Goal: Use online tool/utility: Utilize a website feature to perform a specific function

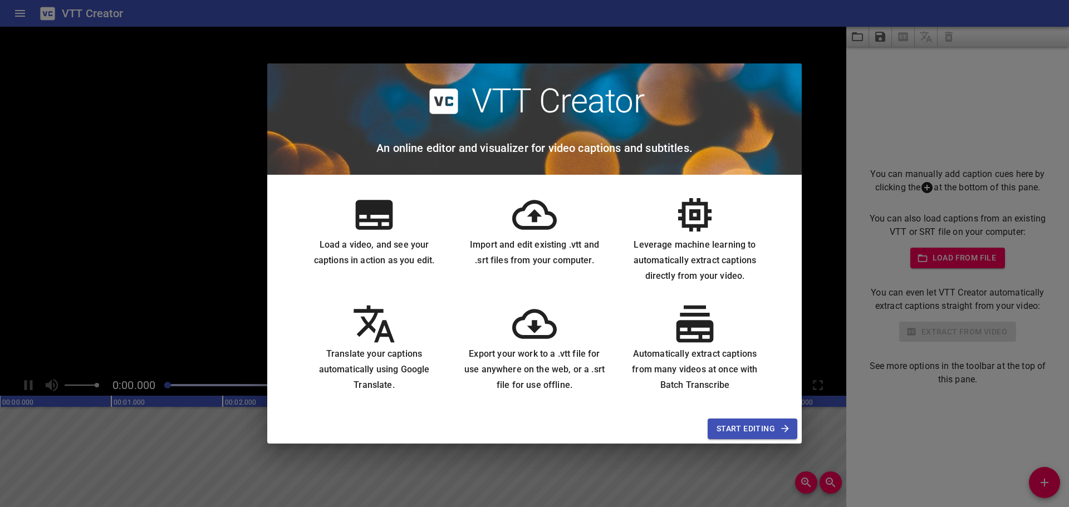
click at [759, 427] on span "Start Editing" at bounding box center [753, 429] width 72 height 14
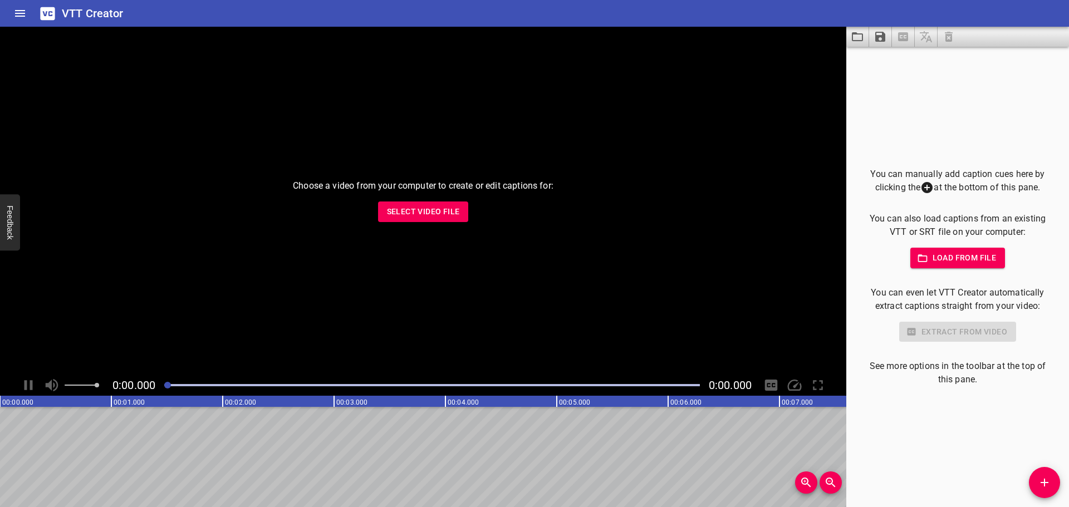
click at [932, 252] on span "Load from file" at bounding box center [958, 258] width 77 height 14
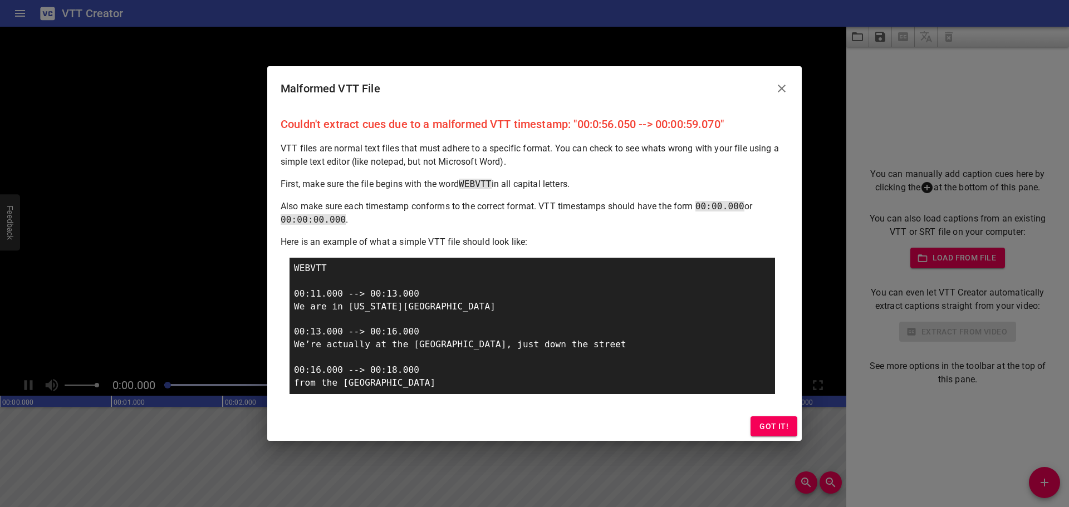
click at [774, 426] on span "Got it!" at bounding box center [774, 427] width 29 height 14
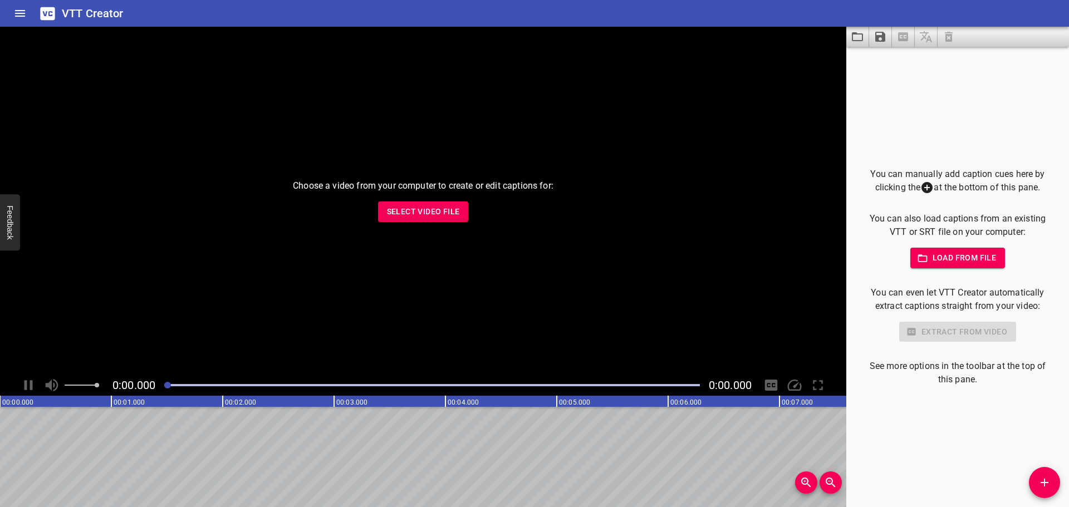
click at [959, 263] on span "Load from file" at bounding box center [958, 258] width 77 height 14
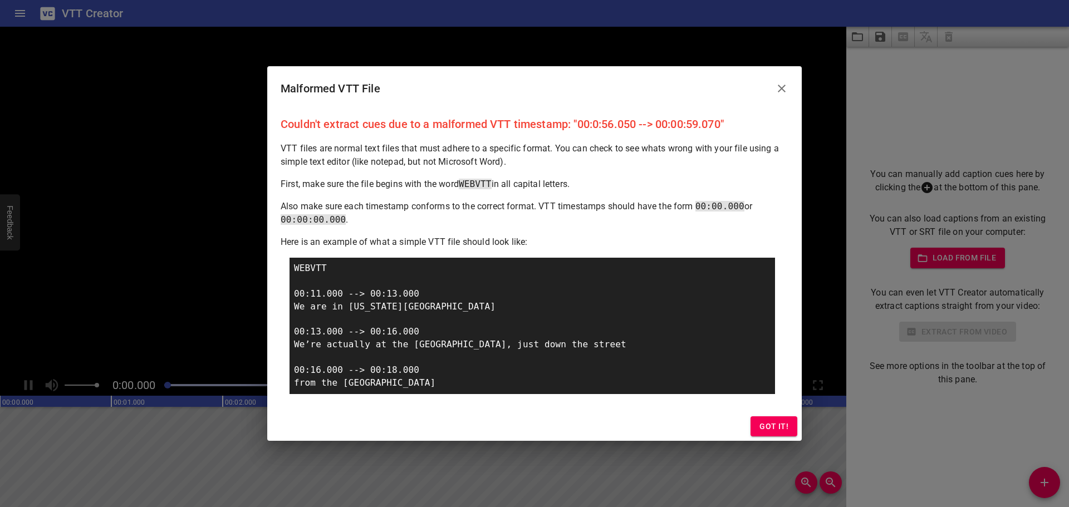
click at [785, 432] on span "Got it!" at bounding box center [774, 427] width 29 height 14
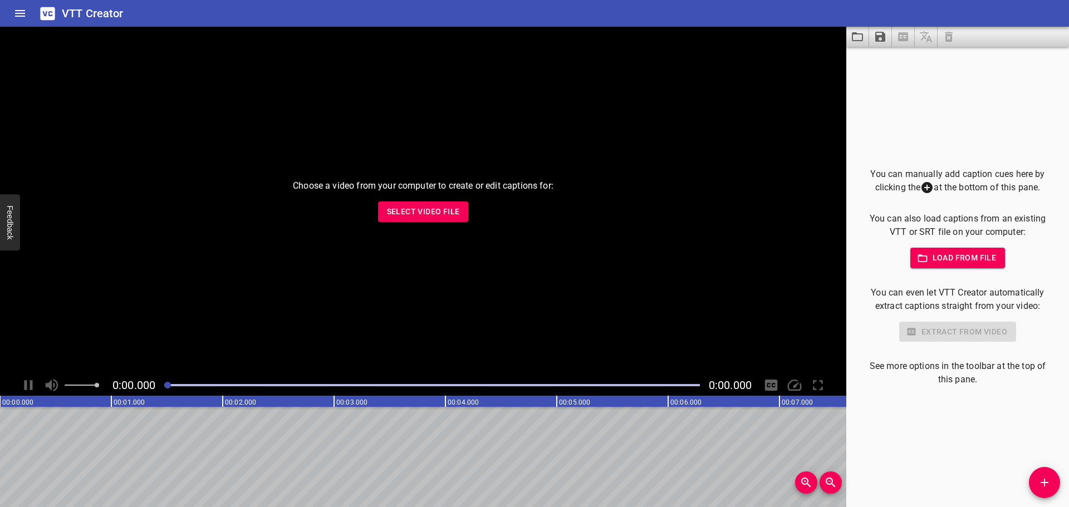
click at [962, 245] on div "You can manually add caption cues here by clicking the at the bottom of this pa…" at bounding box center [957, 277] width 187 height 219
click at [962, 258] on span "Load from file" at bounding box center [958, 258] width 77 height 14
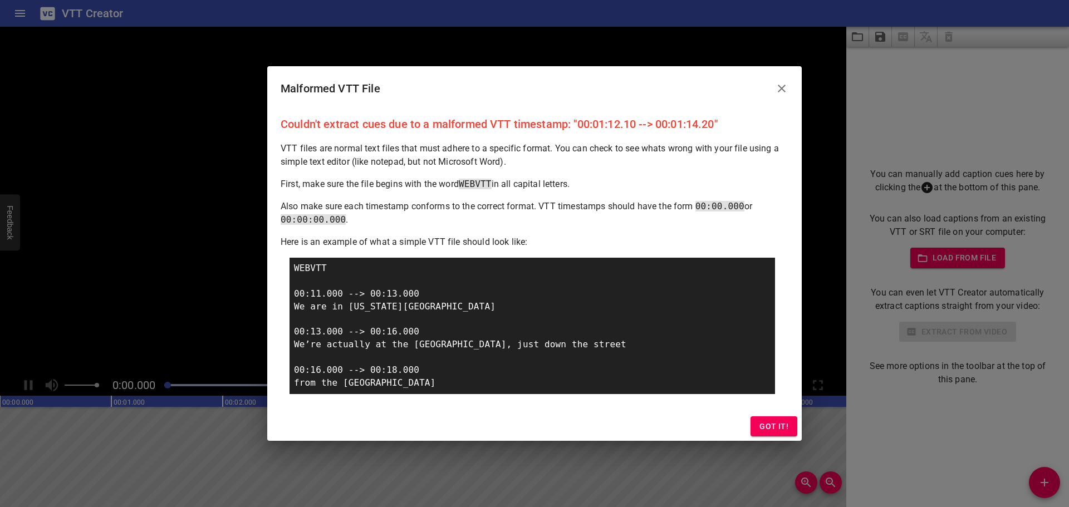
click at [788, 90] on icon "Close" at bounding box center [781, 88] width 13 height 13
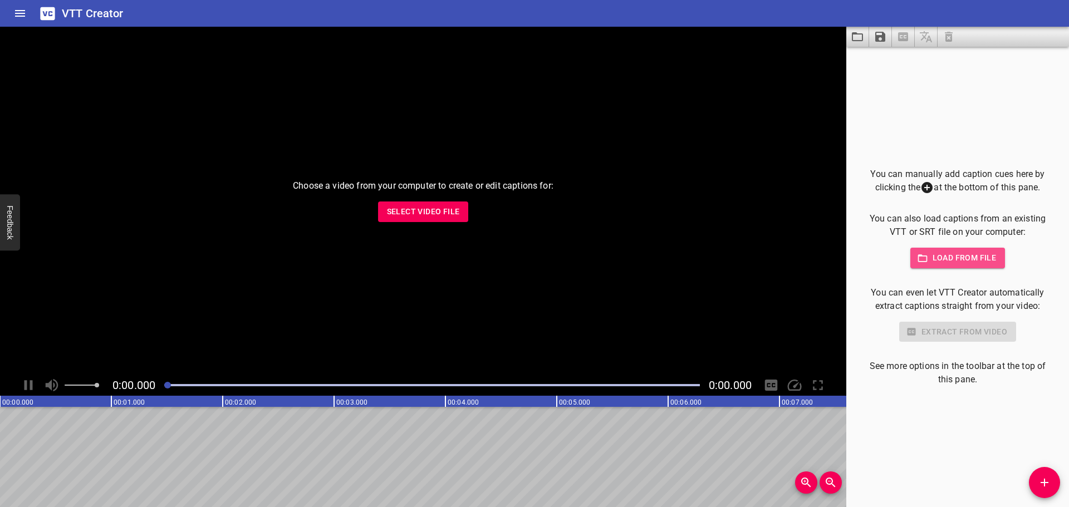
click at [966, 261] on span "Load from file" at bounding box center [958, 258] width 77 height 14
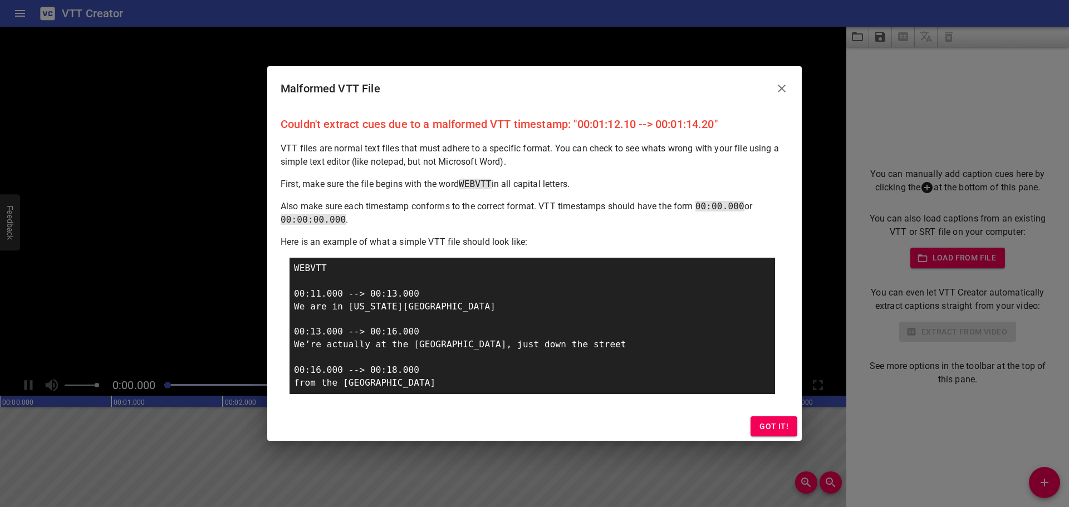
click at [676, 104] on div "Malformed VTT File" at bounding box center [534, 88] width 535 height 45
click at [779, 434] on button "Got it!" at bounding box center [774, 427] width 47 height 21
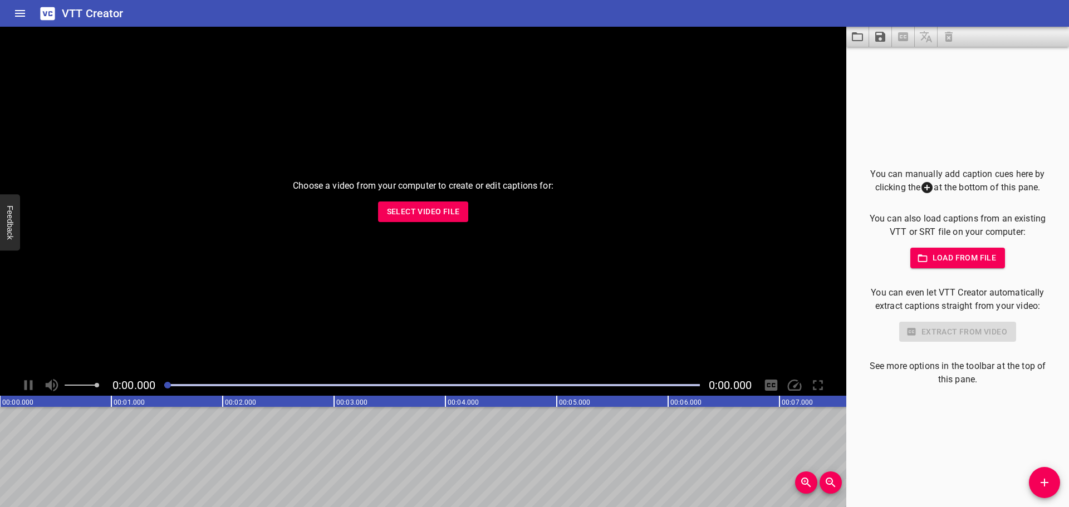
click at [961, 256] on span "Load from file" at bounding box center [958, 258] width 77 height 14
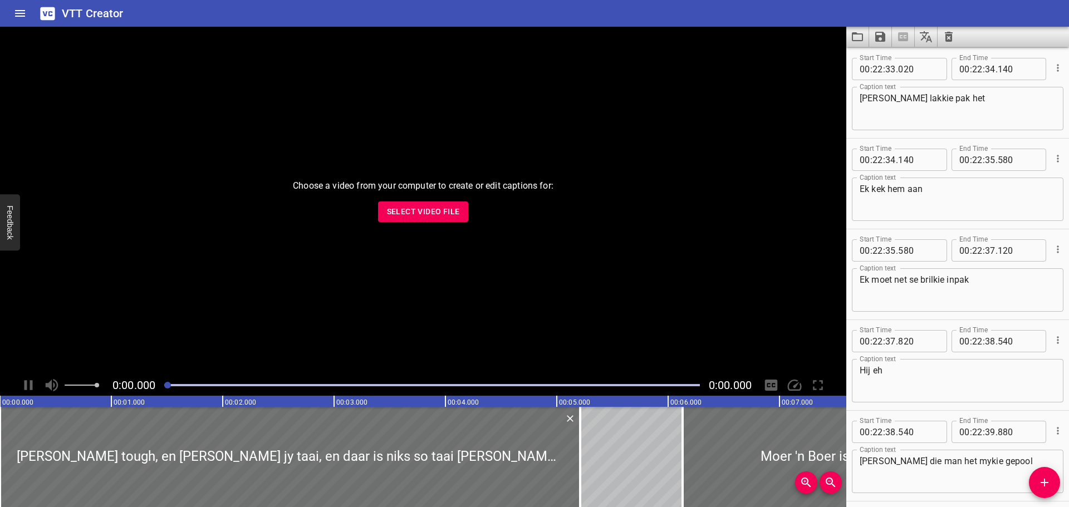
scroll to position [74151, 0]
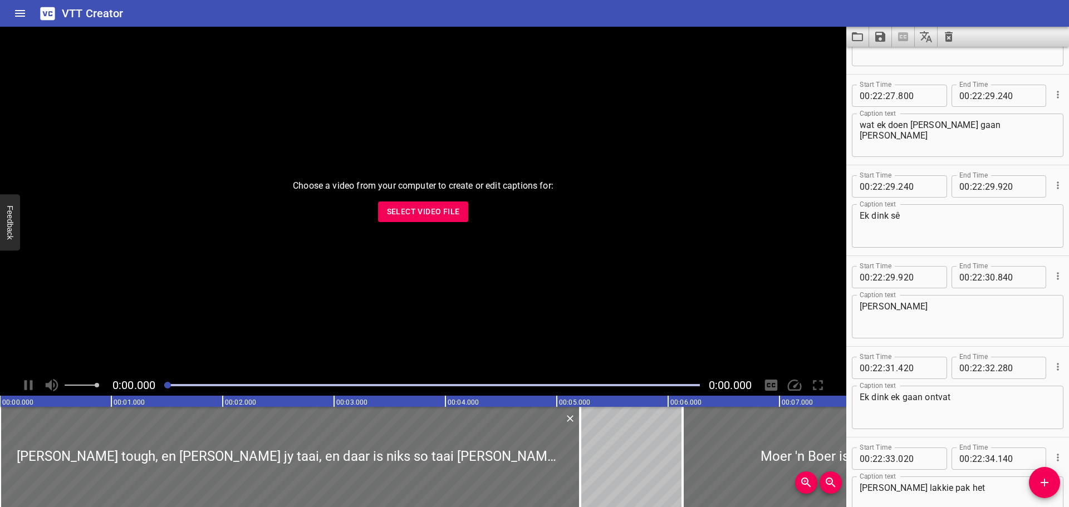
click at [1053, 96] on icon "Cue Options" at bounding box center [1058, 94] width 11 height 11
click at [995, 97] on li "Advanced options..." at bounding box center [1011, 95] width 97 height 20
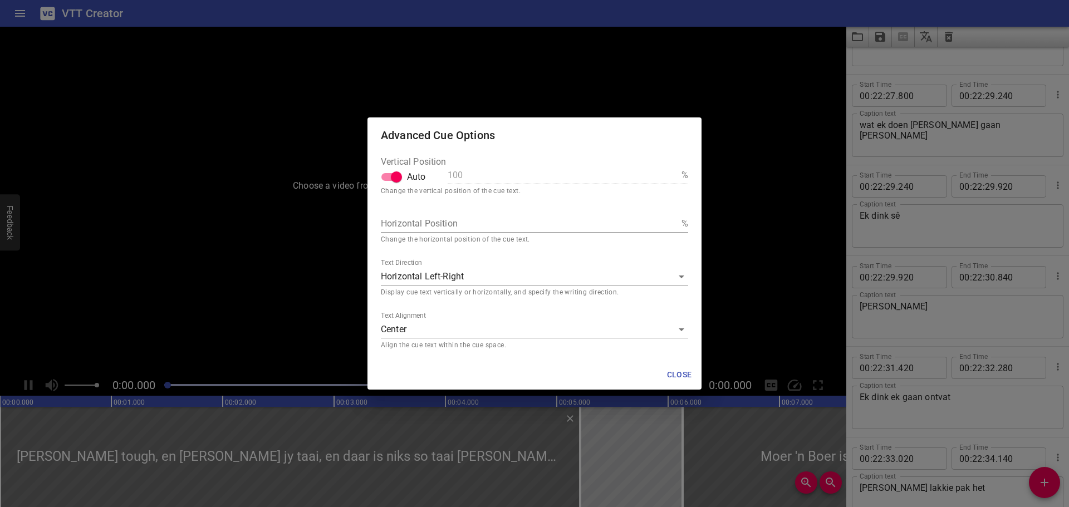
click at [691, 377] on span "Close" at bounding box center [679, 375] width 27 height 14
